Goal: Information Seeking & Learning: Find specific fact

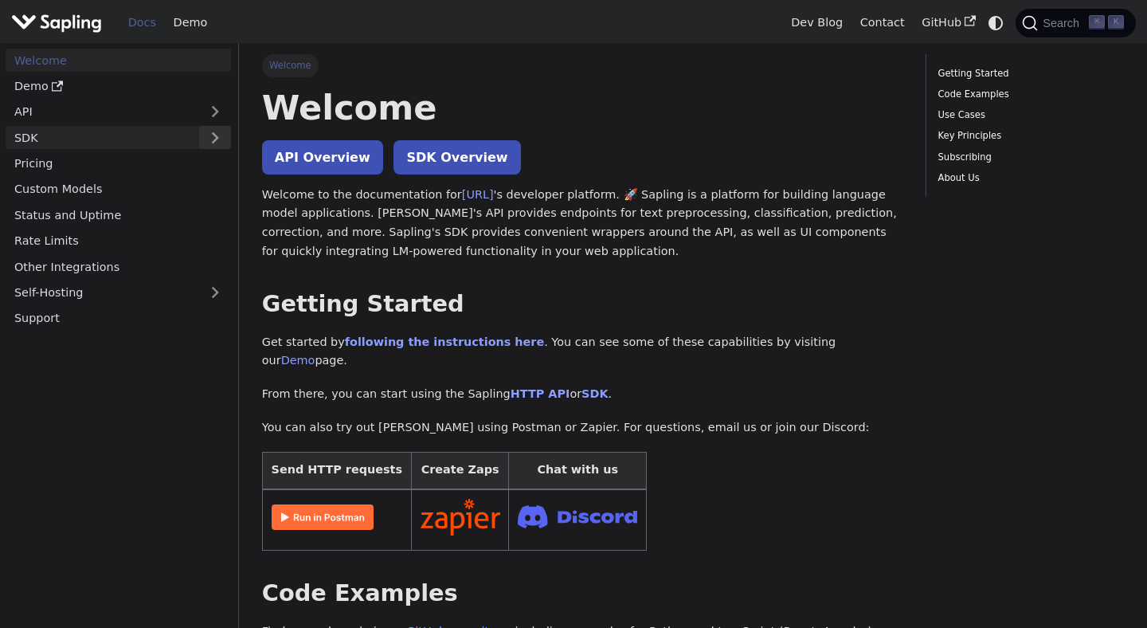
click at [225, 136] on button "Expand sidebar category 'SDK'" at bounding box center [215, 137] width 32 height 23
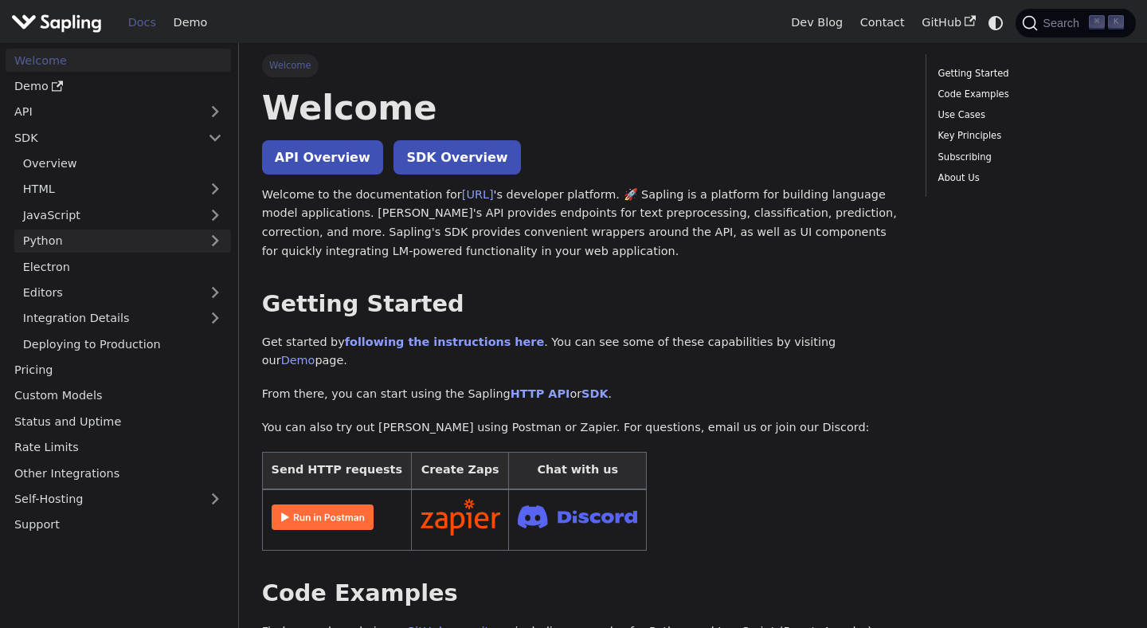
click at [228, 240] on link "Python" at bounding box center [122, 240] width 217 height 23
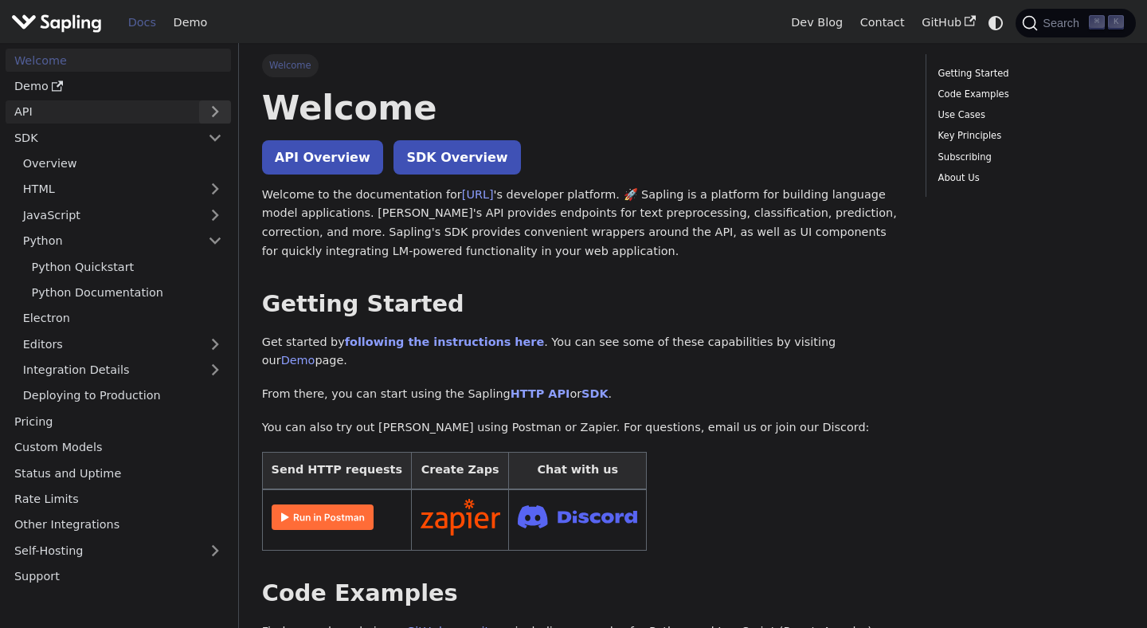
click at [218, 113] on button "Expand sidebar category 'API'" at bounding box center [215, 111] width 32 height 23
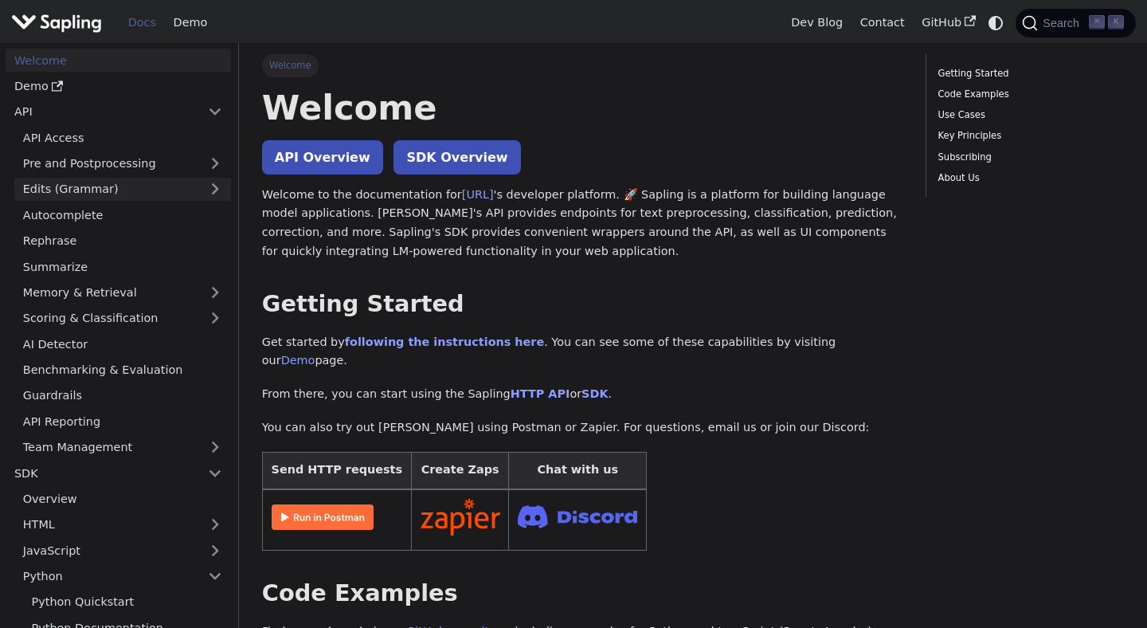
click at [222, 193] on link "Edits (Grammar)" at bounding box center [122, 189] width 217 height 23
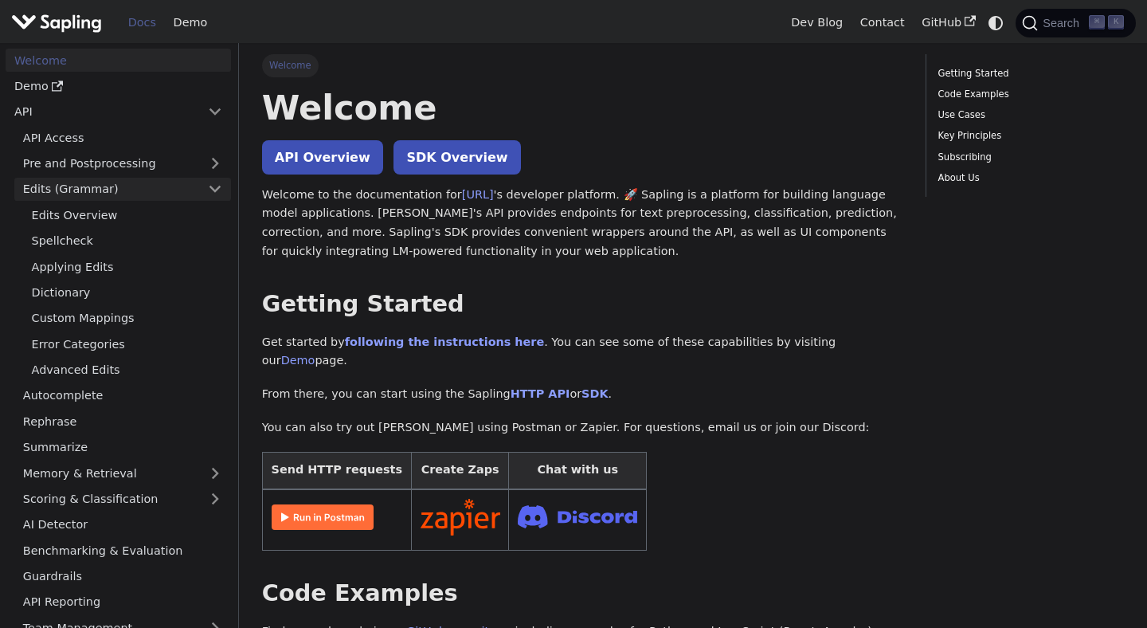
click at [225, 186] on link "Edits (Grammar)" at bounding box center [122, 189] width 217 height 23
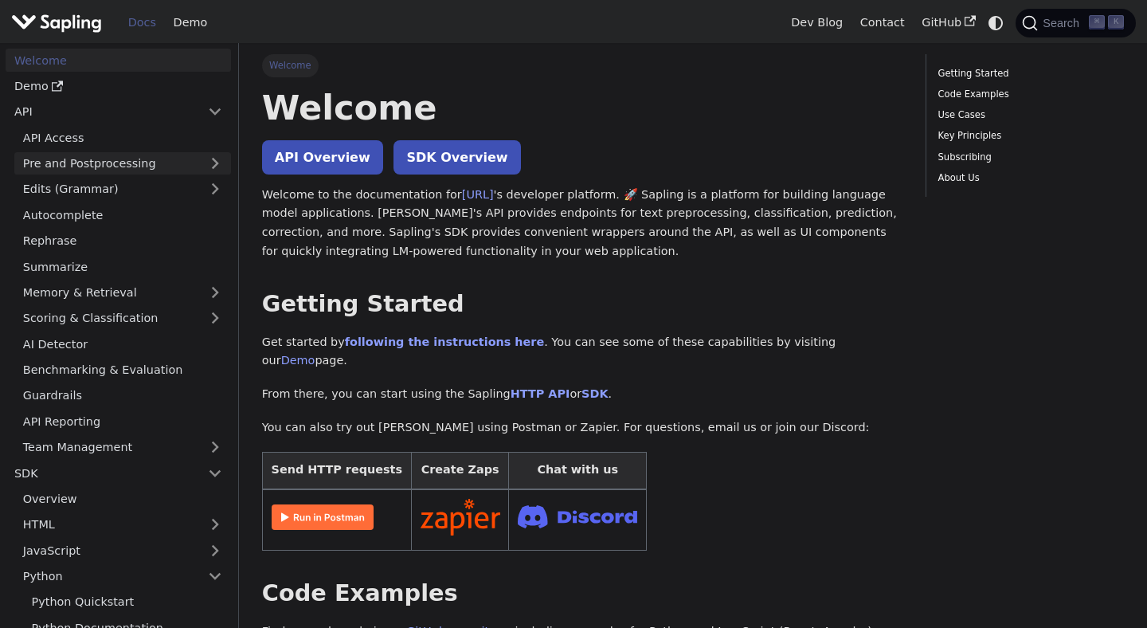
click at [222, 159] on link "Pre and Postprocessing" at bounding box center [122, 163] width 217 height 23
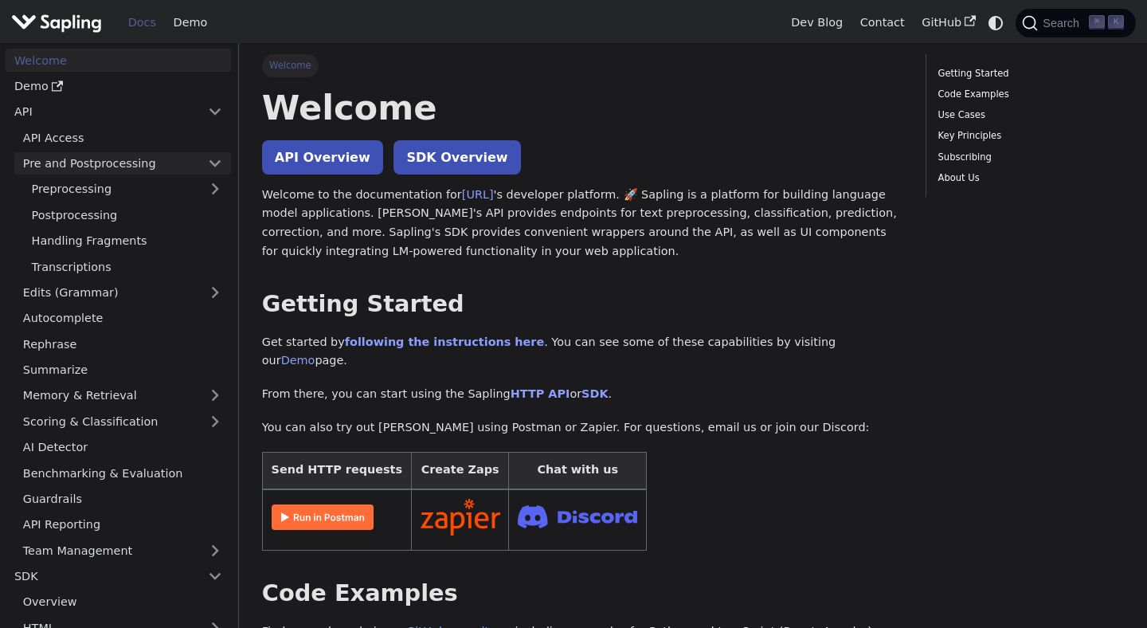
click at [222, 159] on link "Pre and Postprocessing" at bounding box center [122, 163] width 217 height 23
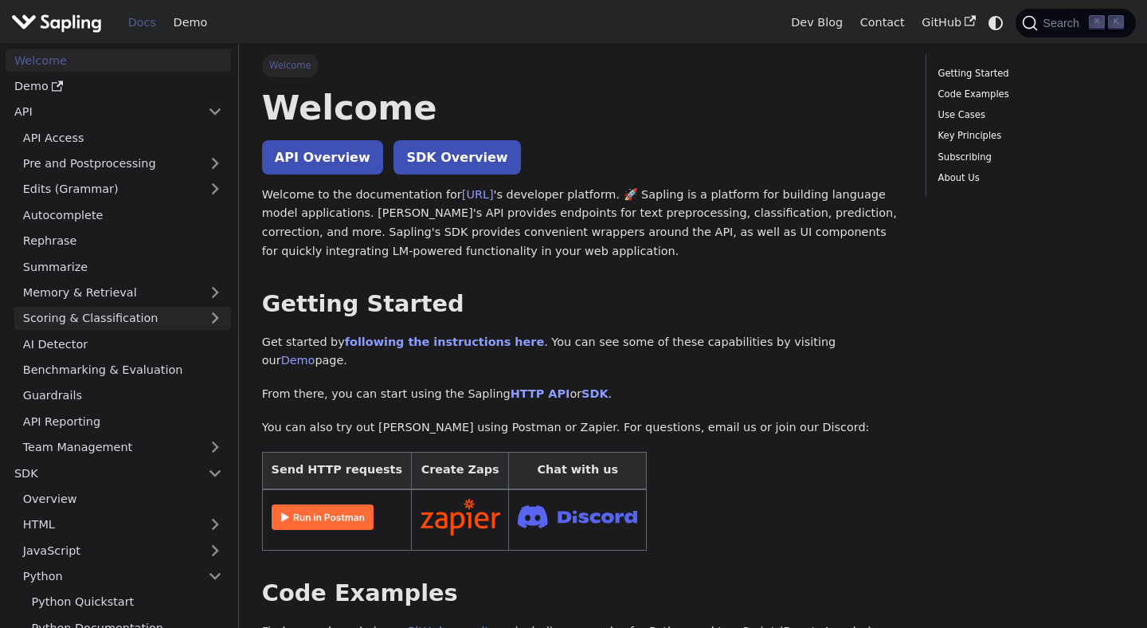
click at [221, 315] on link "Scoring & Classification" at bounding box center [122, 318] width 217 height 23
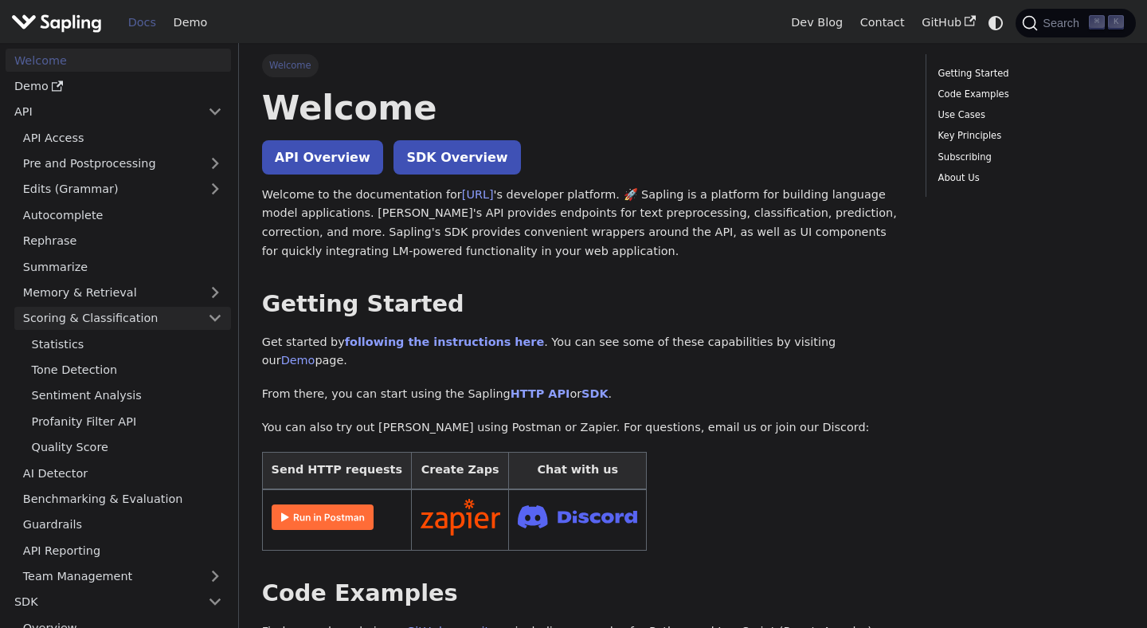
click at [221, 315] on link "Scoring & Classification" at bounding box center [122, 318] width 217 height 23
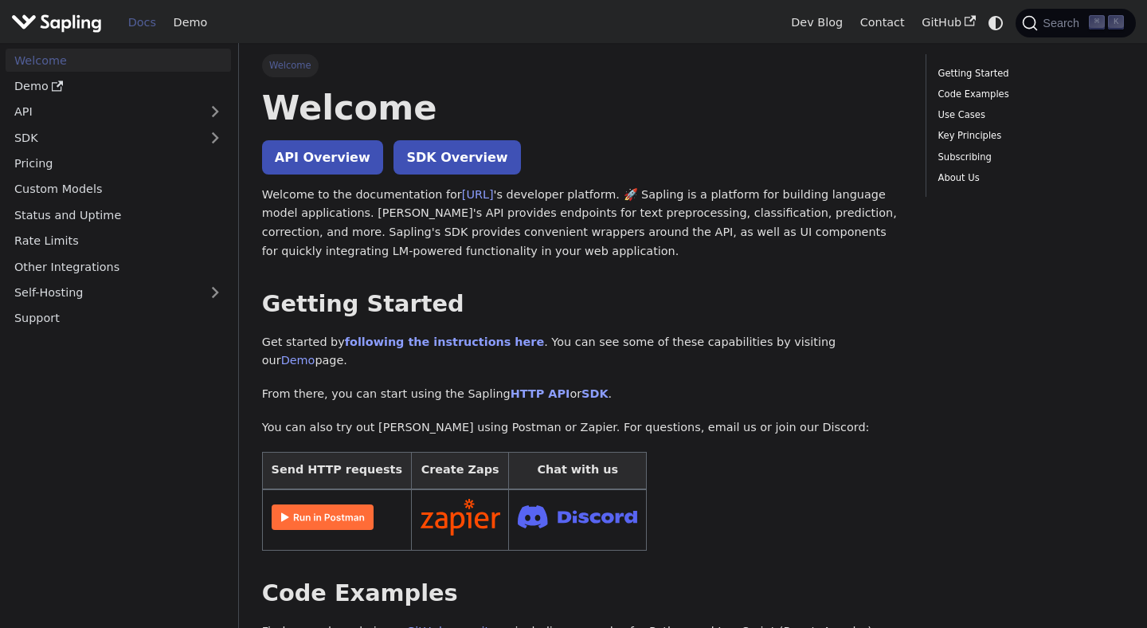
click at [78, 15] on img "Main" at bounding box center [56, 22] width 91 height 23
click at [66, 22] on img "Main" at bounding box center [56, 22] width 91 height 23
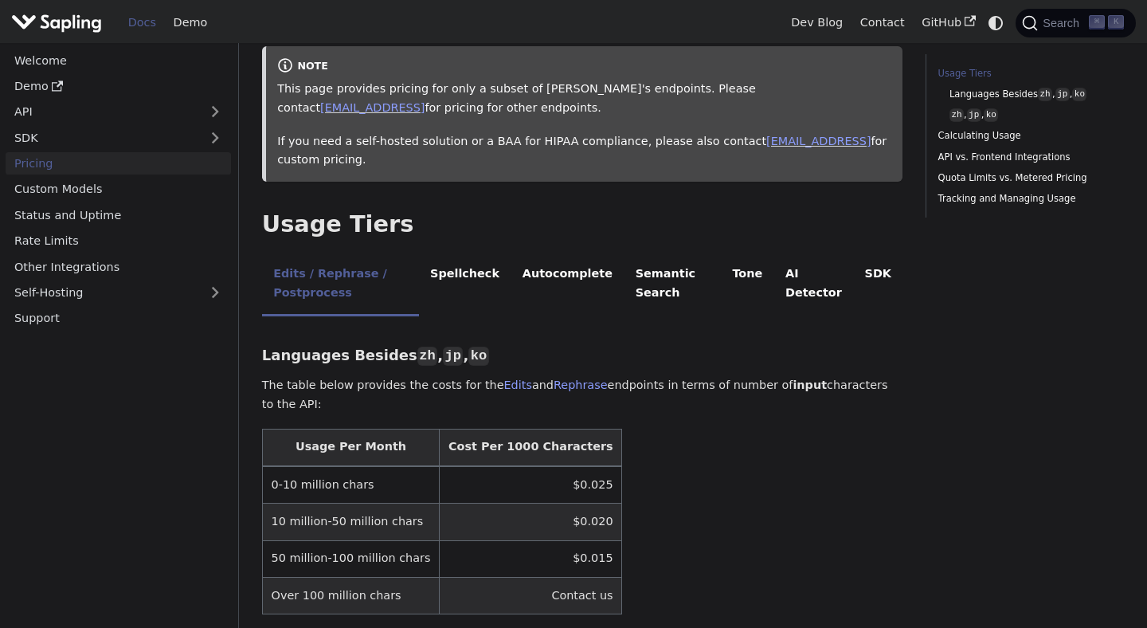
scroll to position [194, 0]
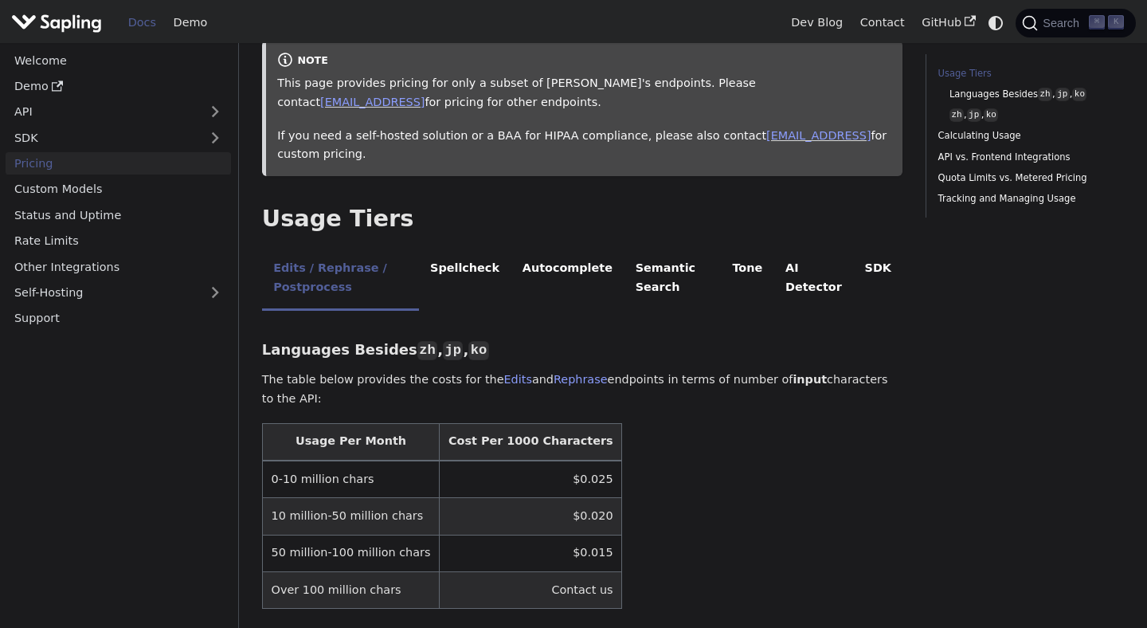
click at [735, 380] on p "The table below provides the costs for the Edits and Rephrase endpoints in term…" at bounding box center [582, 389] width 641 height 38
click at [711, 386] on p "The table below provides the costs for the Edits and Rephrase endpoints in term…" at bounding box center [582, 389] width 641 height 38
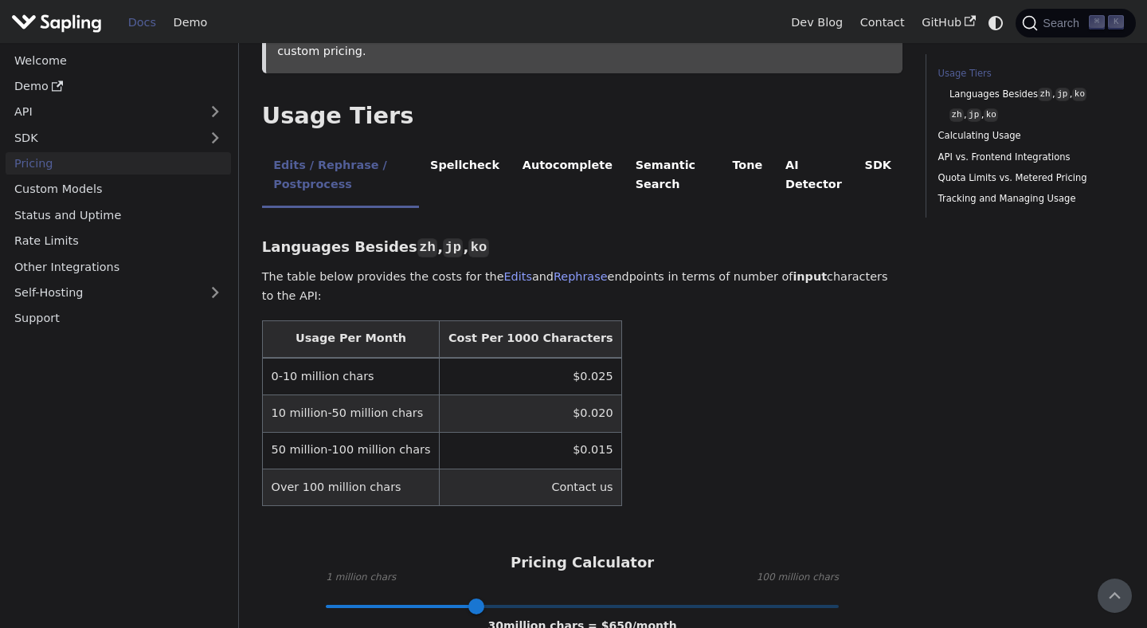
scroll to position [296, 0]
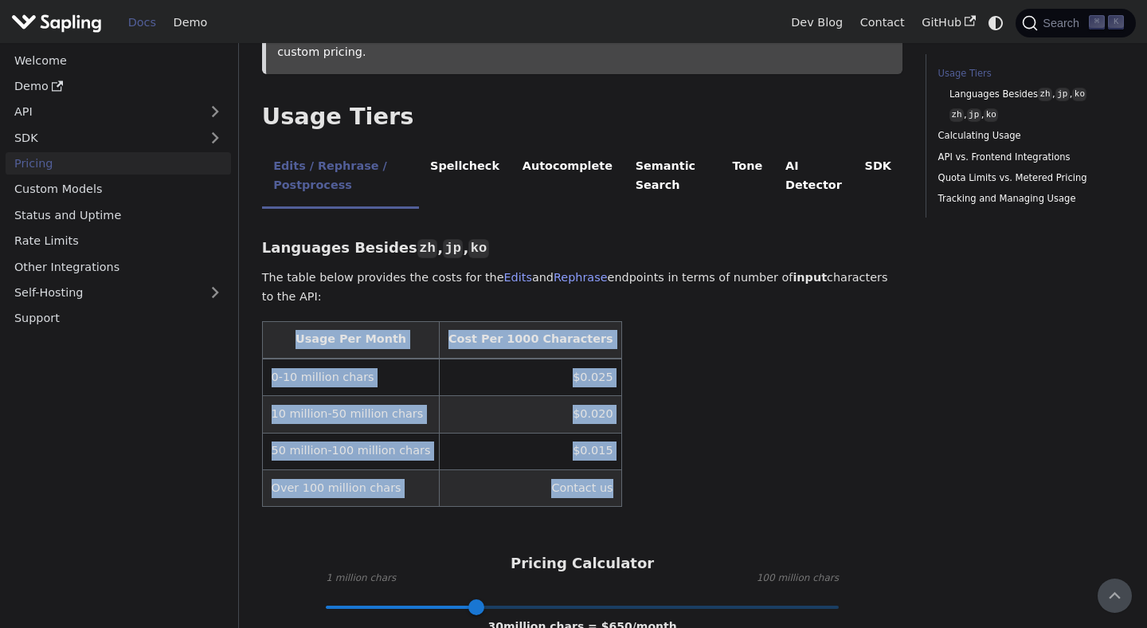
drag, startPoint x: 583, startPoint y: 496, endPoint x: 293, endPoint y: 337, distance: 330.8
click at [293, 337] on table "Usage Per Month Cost Per 1000 Characters 0-10 million chars $0.025 10 million-5…" at bounding box center [582, 414] width 641 height 186
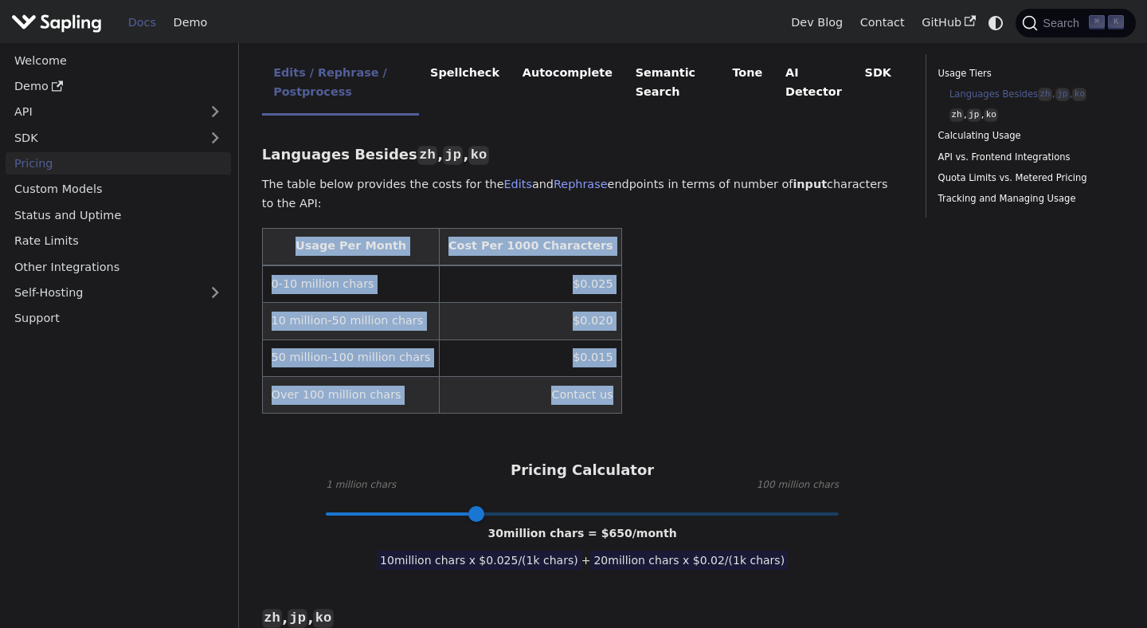
scroll to position [393, 0]
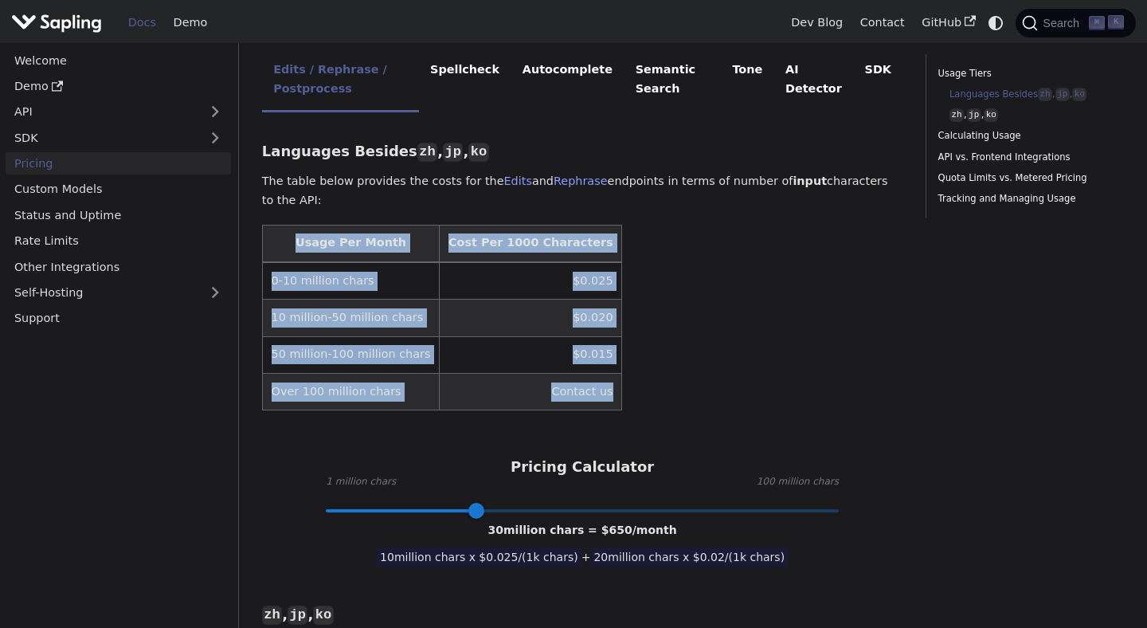
copy table "Usage Per Month Cost Per 1000 Characters 0-10 million chars $0.025 10 million-5…"
click at [648, 404] on table "Usage Per Month Cost Per 1000 Characters 0-10 million chars $0.025 10 million-5…" at bounding box center [582, 318] width 641 height 186
